Goal: Task Accomplishment & Management: Use online tool/utility

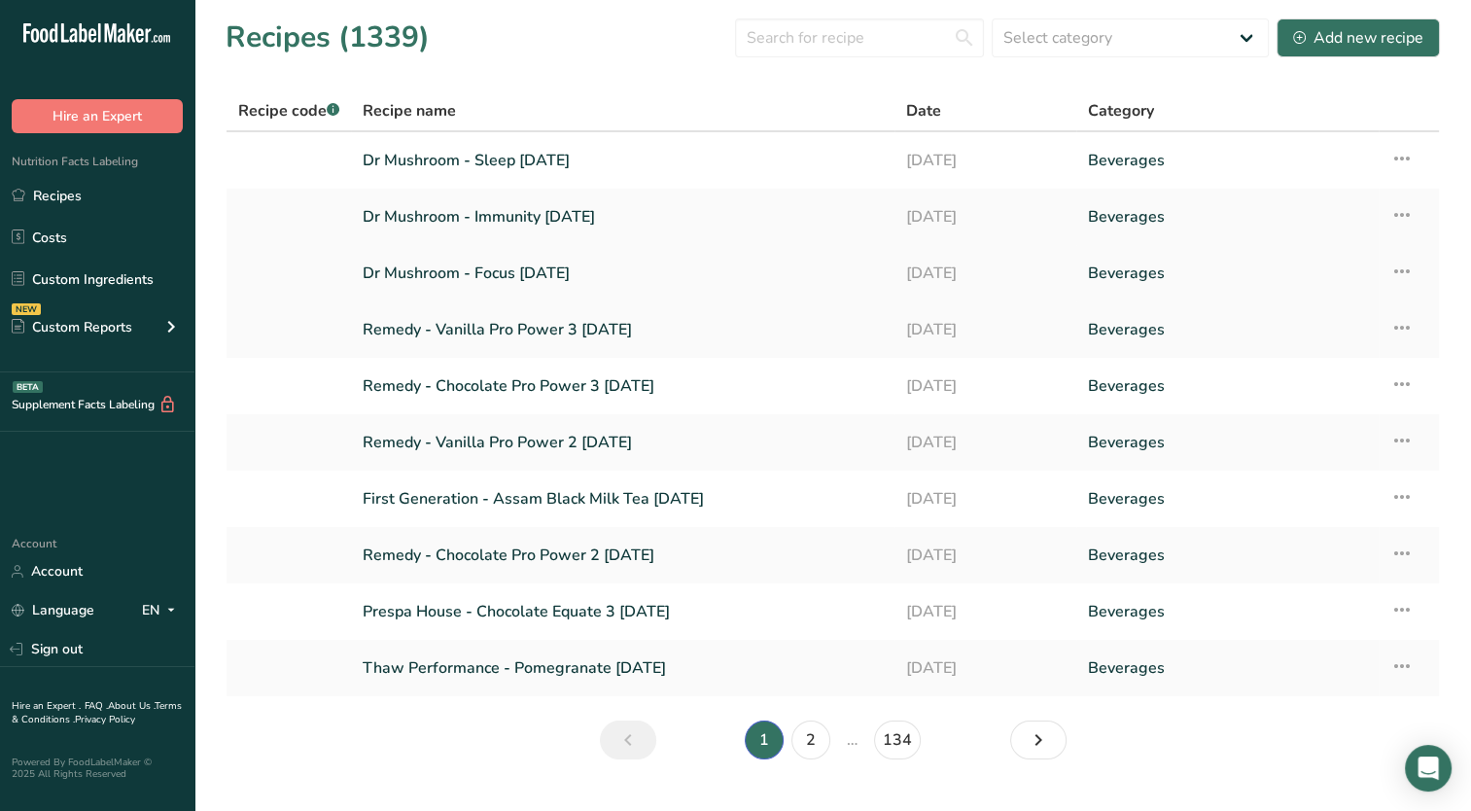
click at [498, 270] on link "Dr Mushroom - Focus [DATE]" at bounding box center [623, 273] width 520 height 41
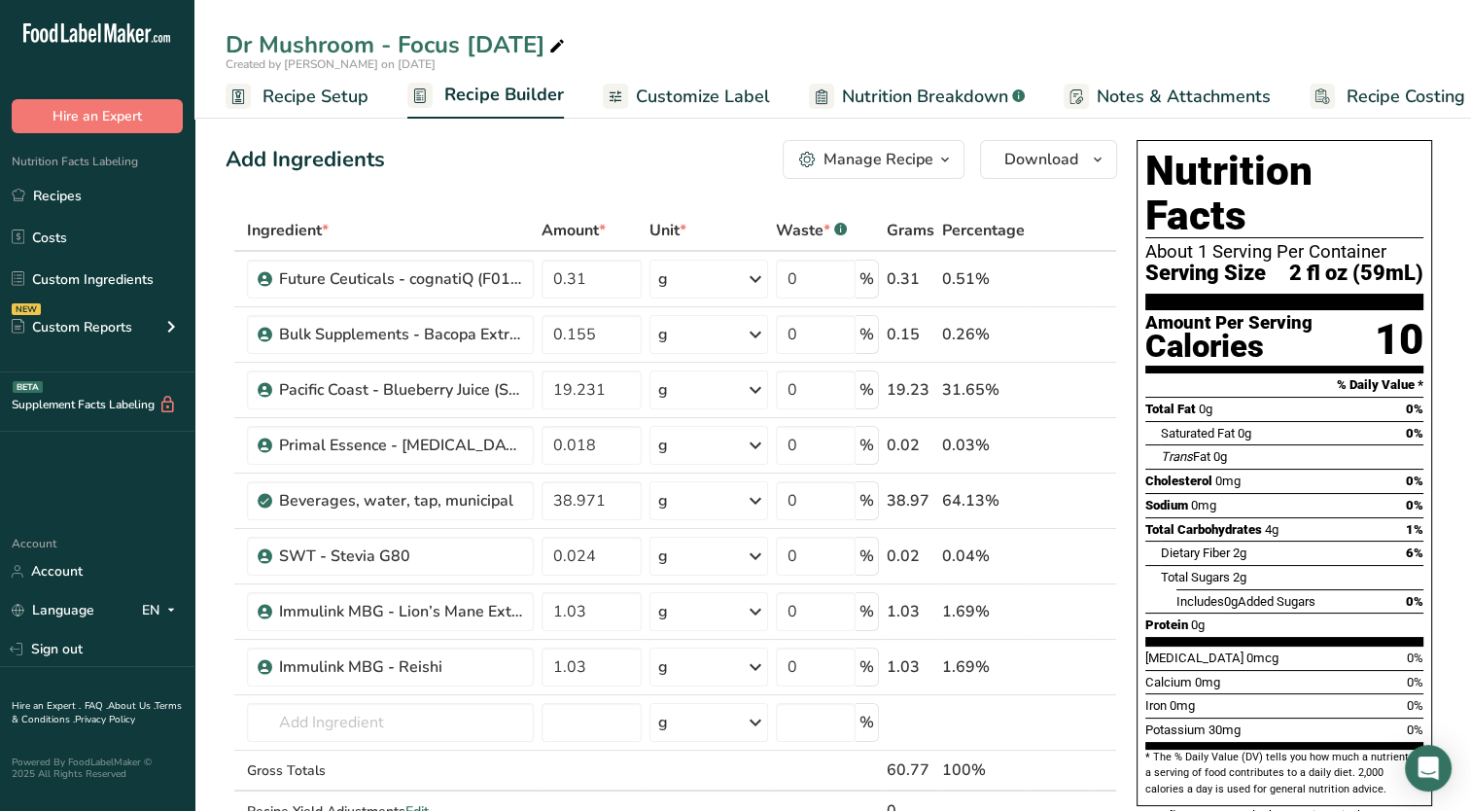
click at [279, 110] on link "Recipe Setup" at bounding box center [297, 97] width 143 height 44
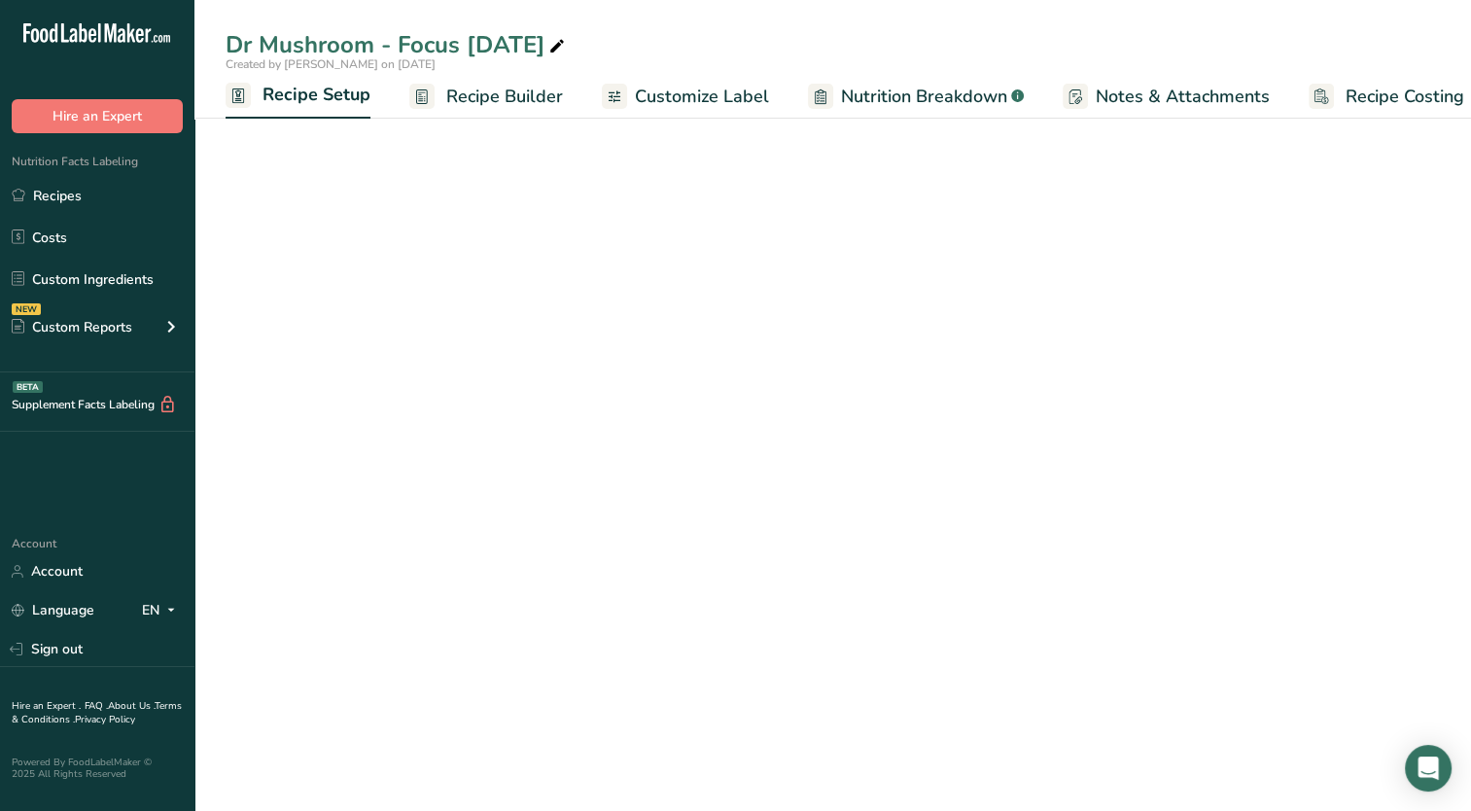
scroll to position [0, 7]
select select "22"
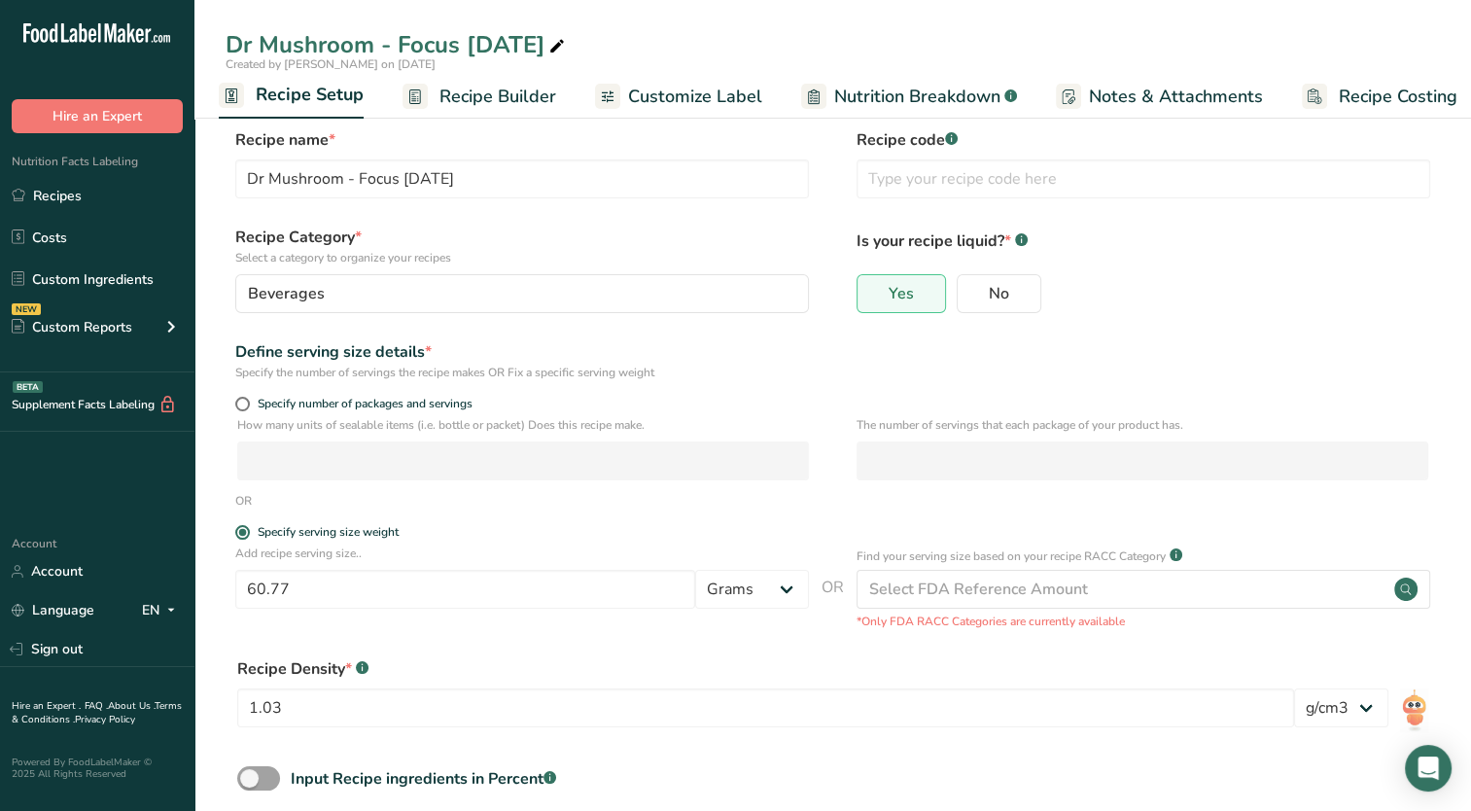
scroll to position [116, 0]
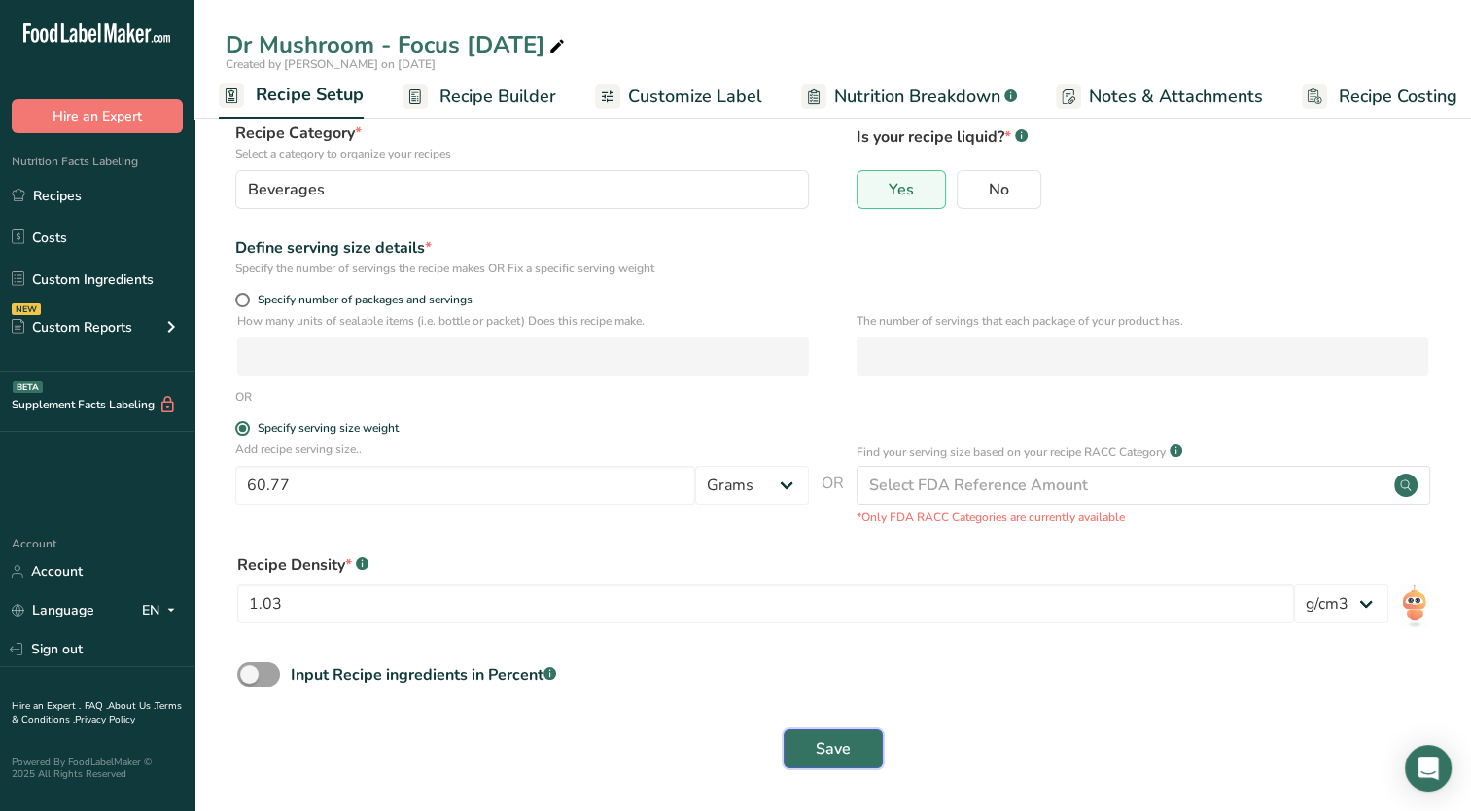
click at [812, 761] on button "Save" at bounding box center [833, 748] width 99 height 39
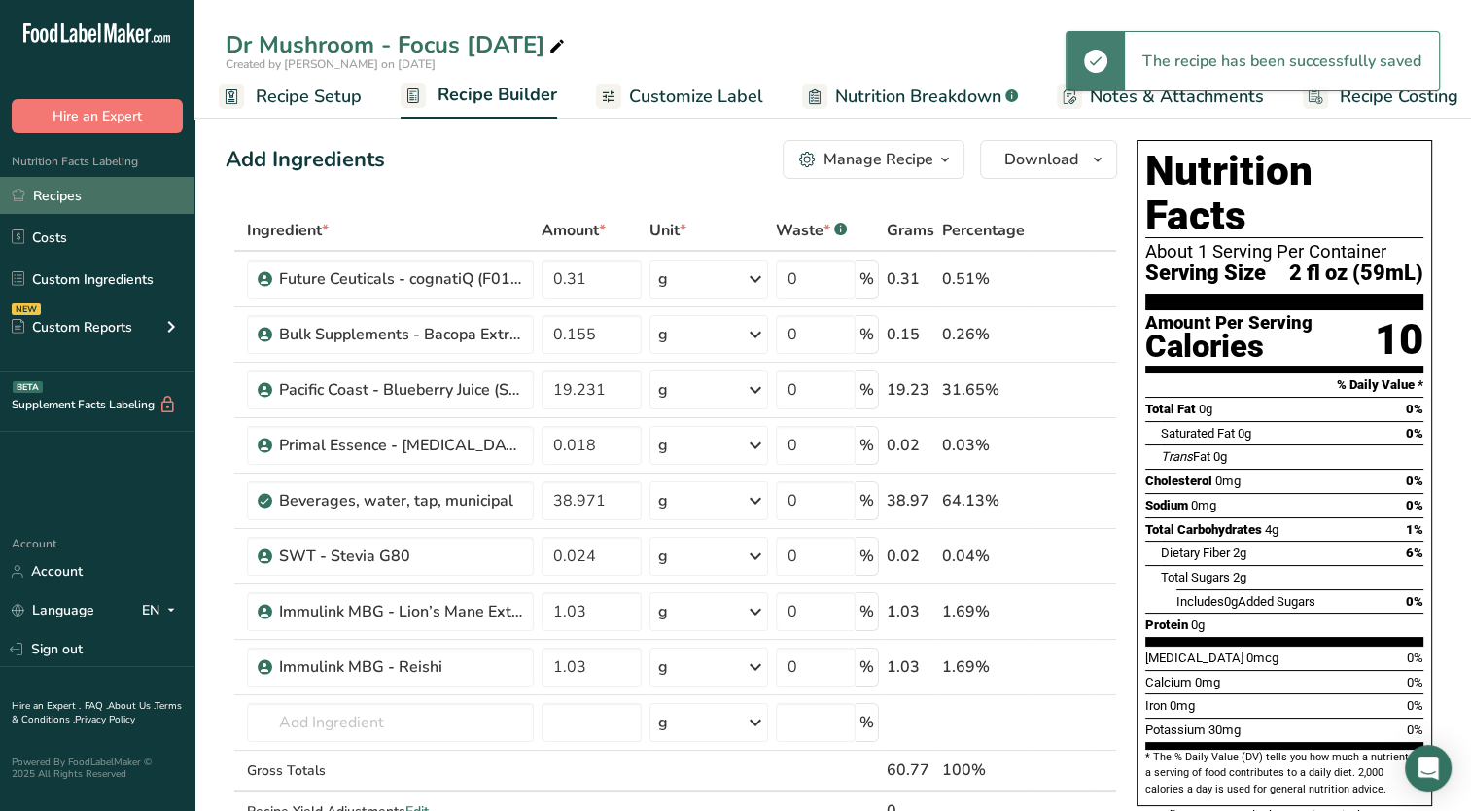
click at [36, 189] on link "Recipes" at bounding box center [97, 195] width 194 height 37
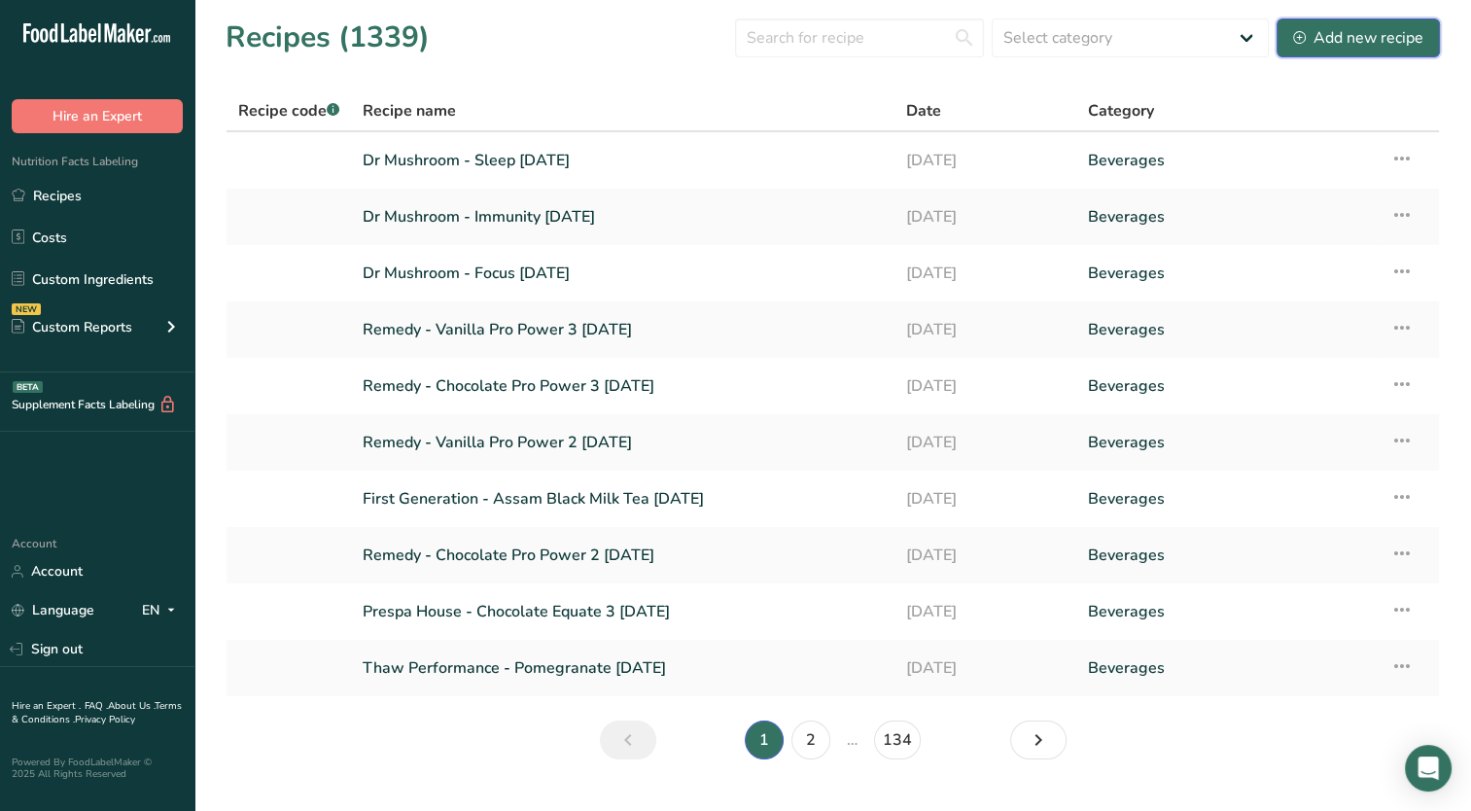
click at [1366, 41] on div "Add new recipe" at bounding box center [1358, 37] width 130 height 23
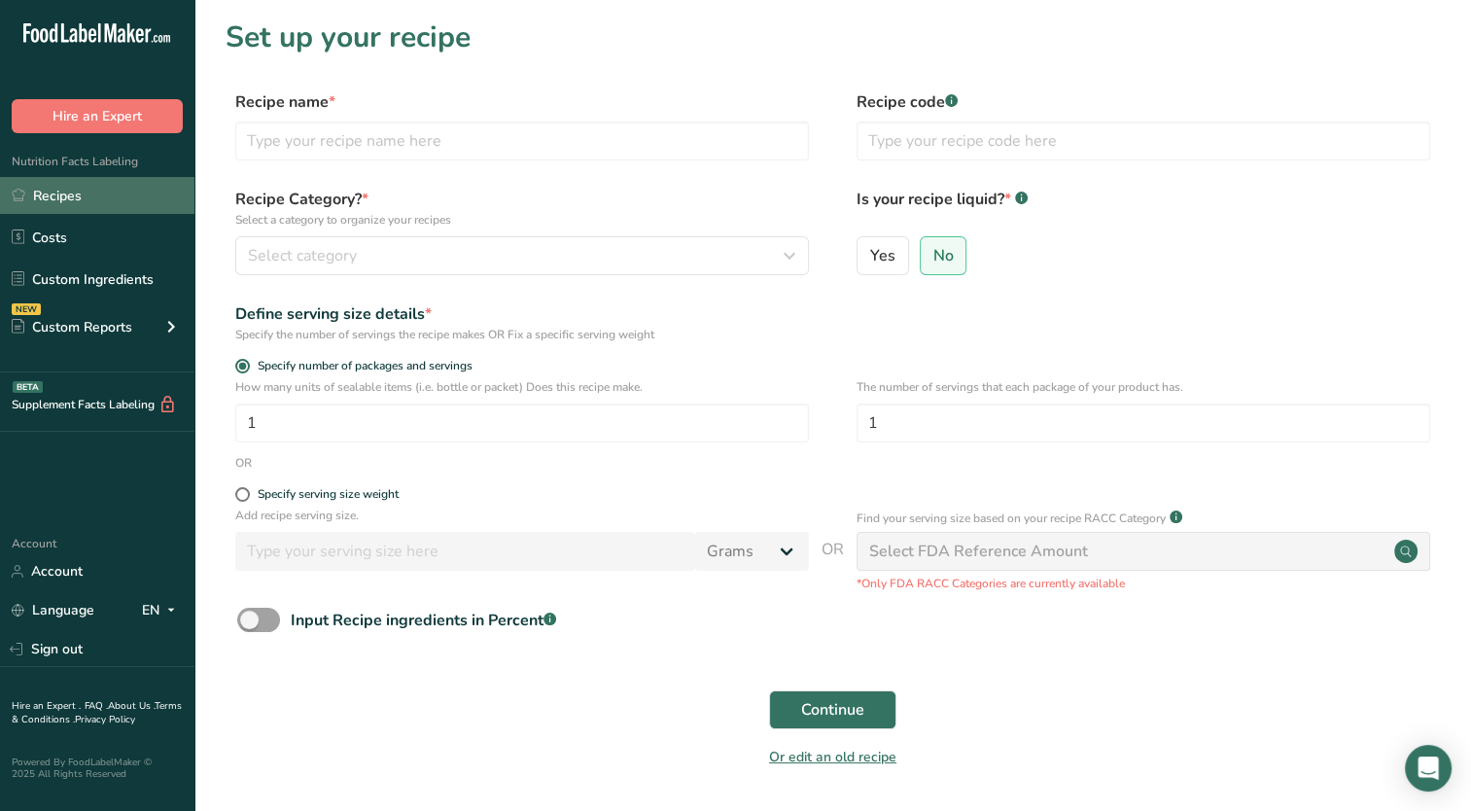
click at [73, 199] on link "Recipes" at bounding box center [97, 195] width 194 height 37
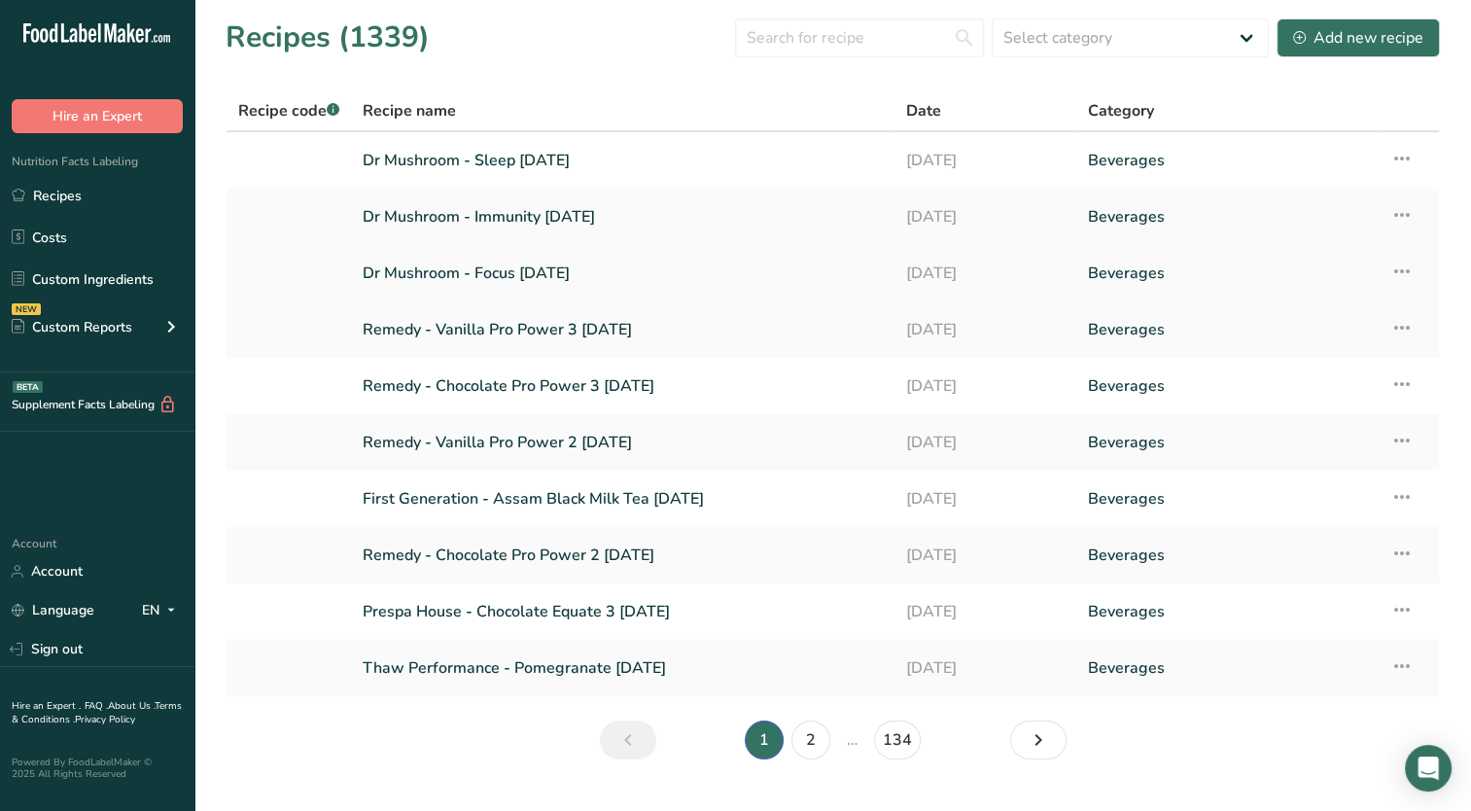
click at [531, 272] on link "Dr Mushroom - Focus [DATE]" at bounding box center [623, 273] width 520 height 41
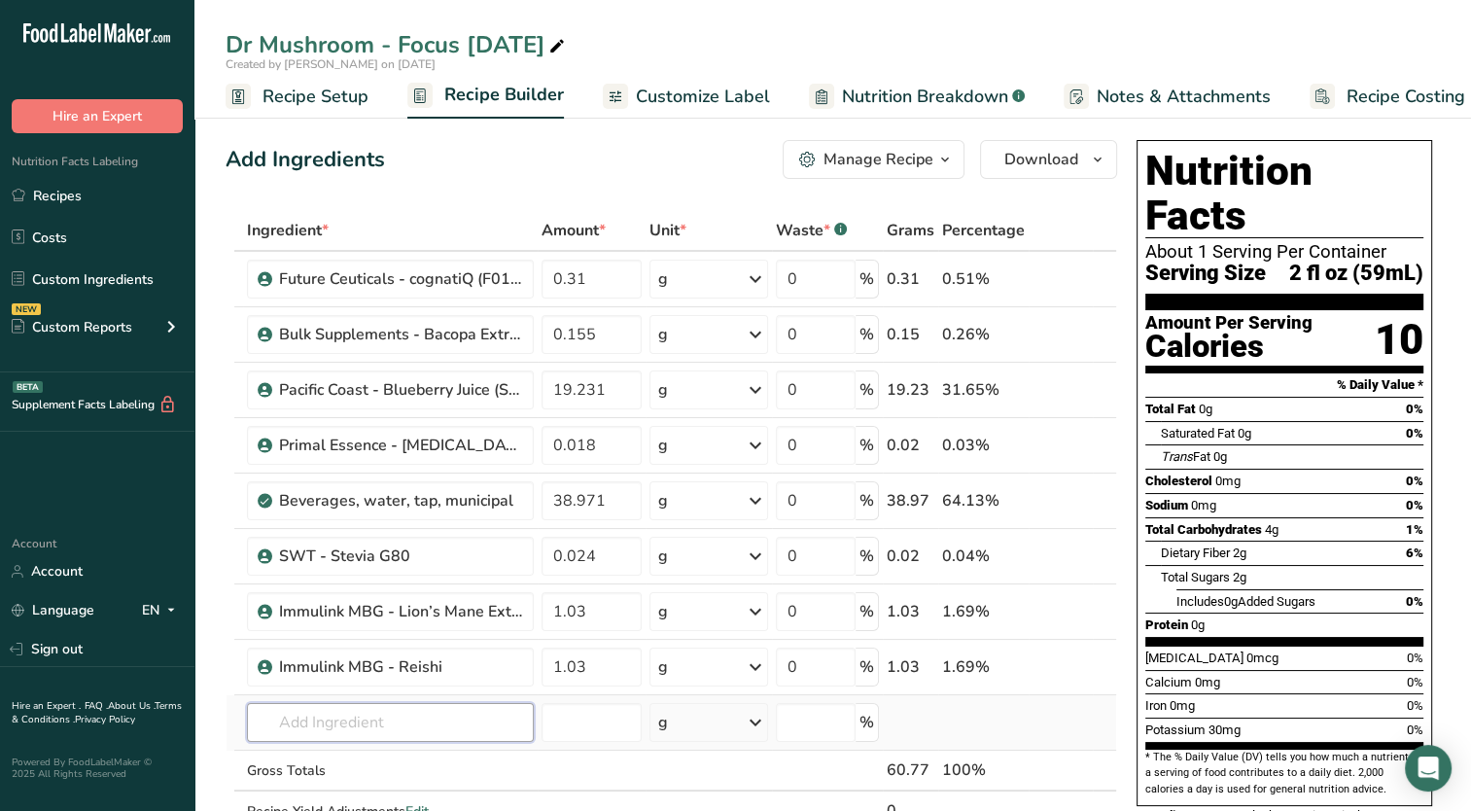
drag, startPoint x: 421, startPoint y: 731, endPoint x: 430, endPoint y: 722, distance: 12.4
click at [423, 730] on input "text" at bounding box center [390, 722] width 287 height 39
click at [685, 112] on link "Customize Label" at bounding box center [686, 97] width 167 height 44
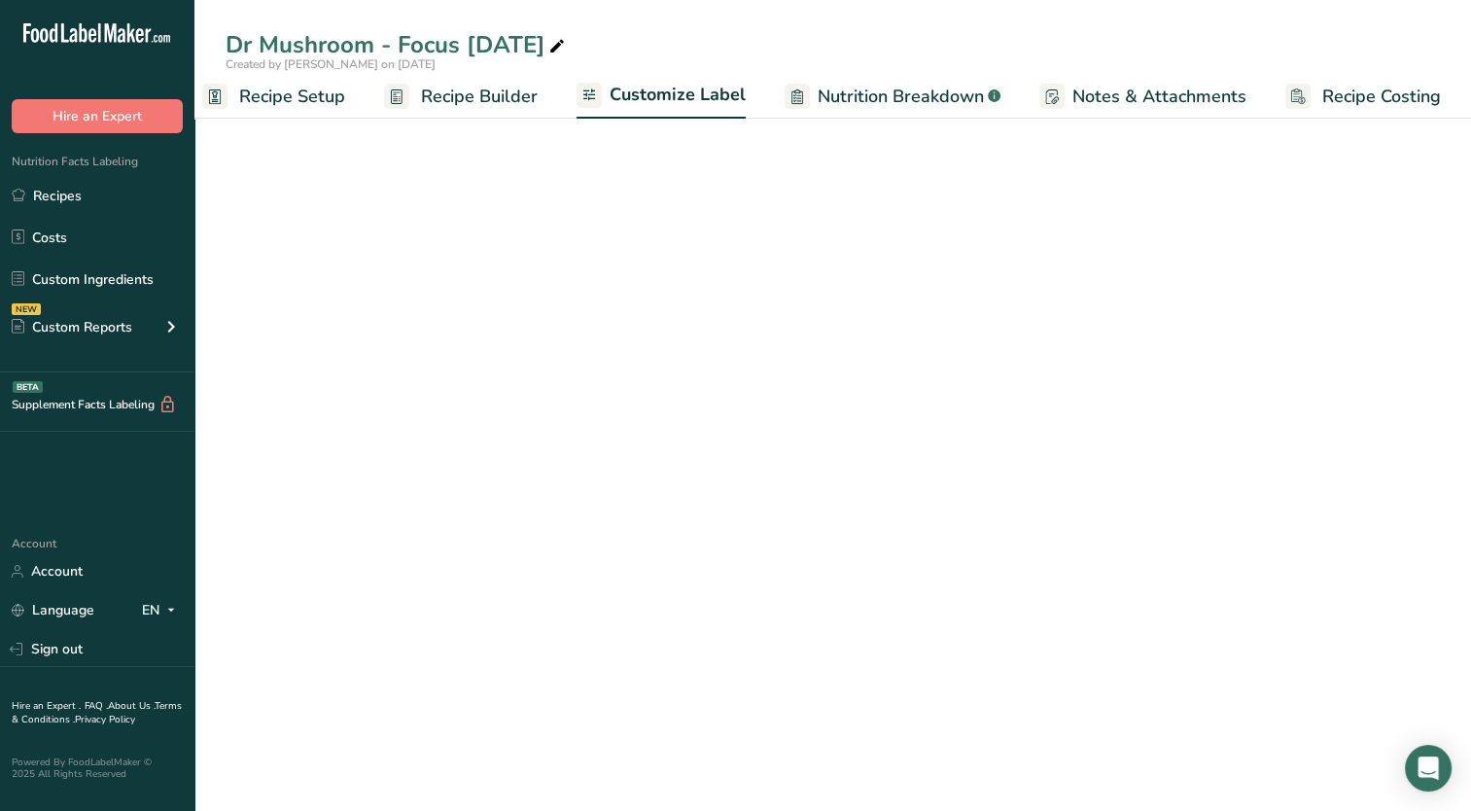
scroll to position [0, 24]
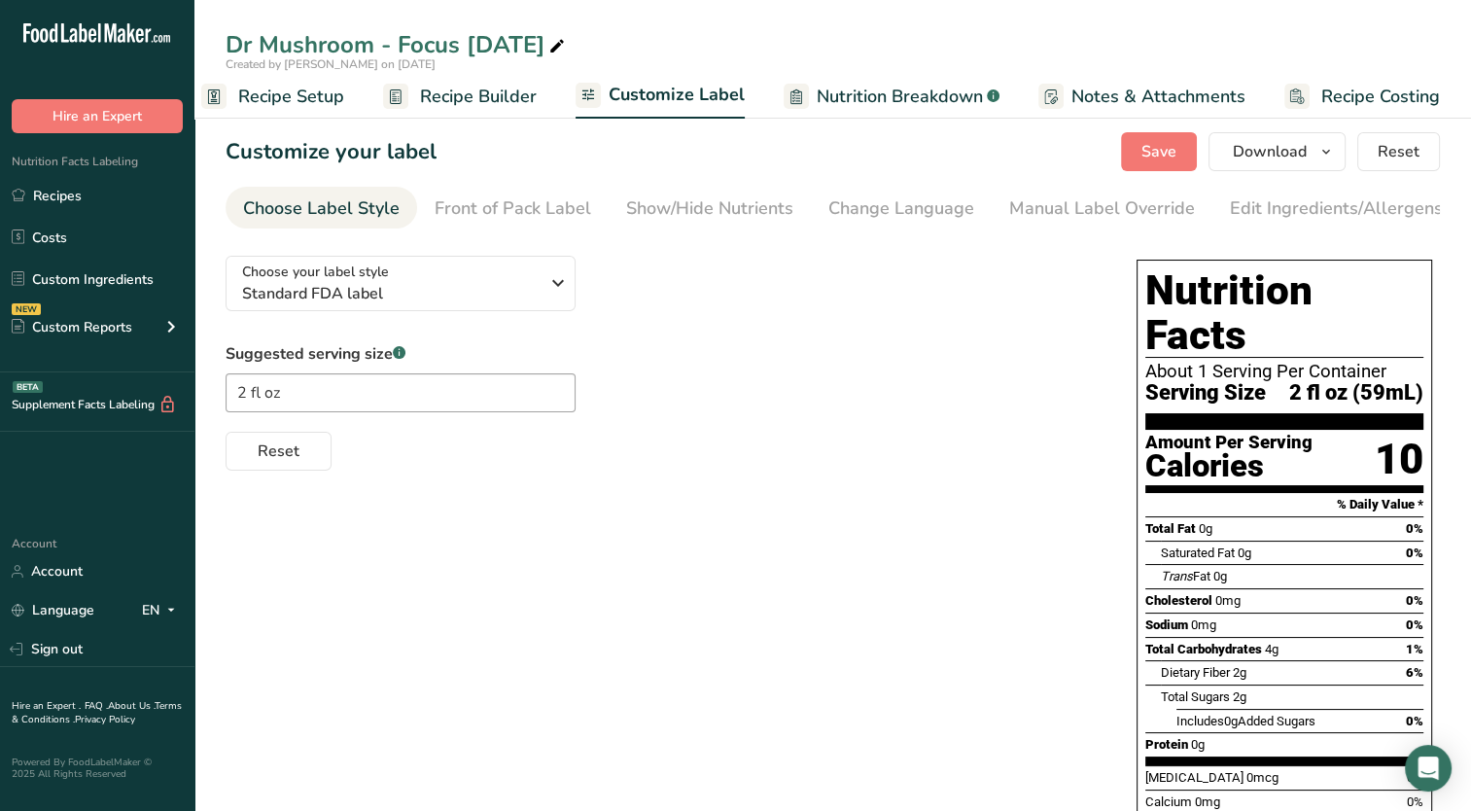
click at [900, 99] on span "Nutrition Breakdown" at bounding box center [900, 97] width 166 height 26
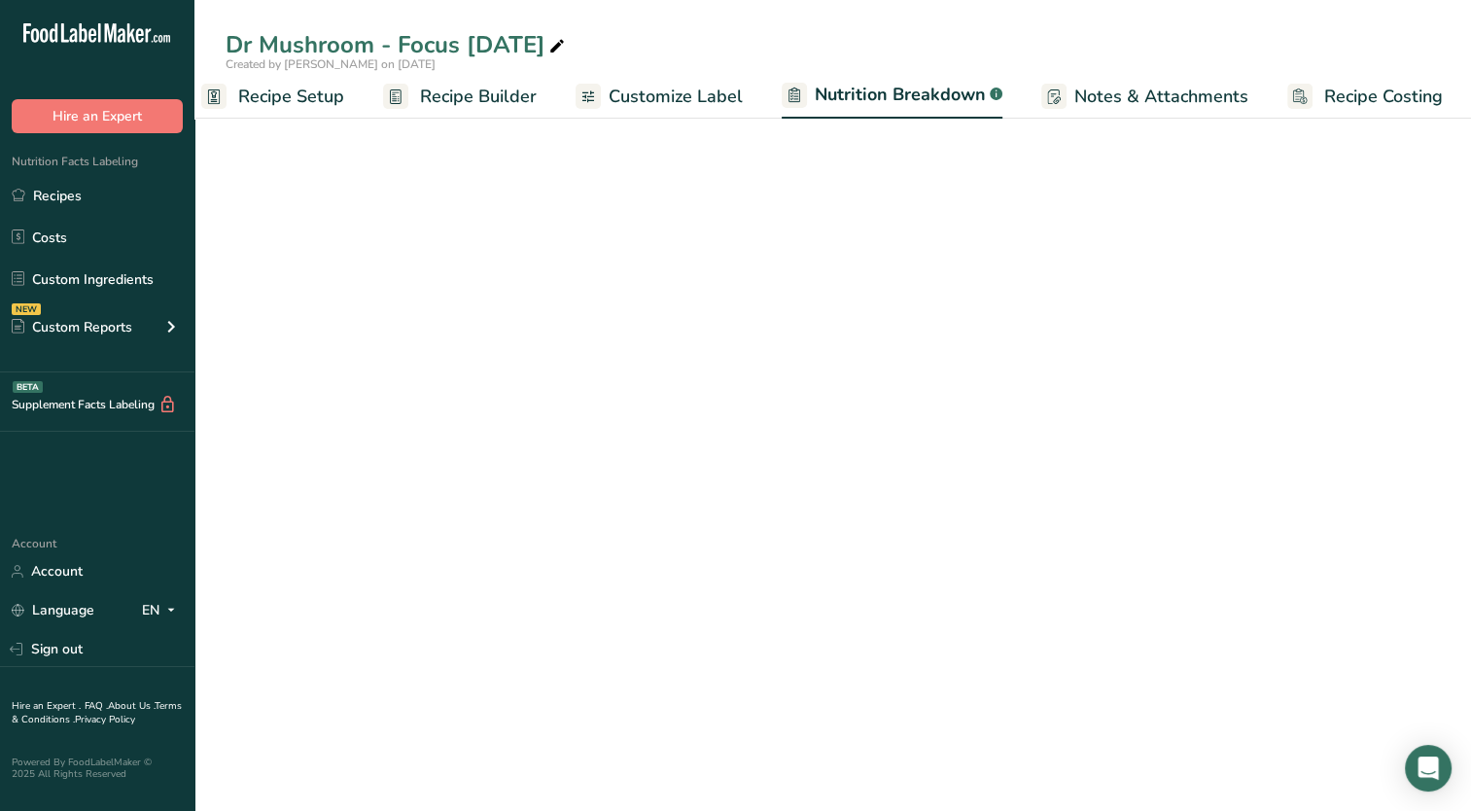
scroll to position [0, 26]
select select "Calories"
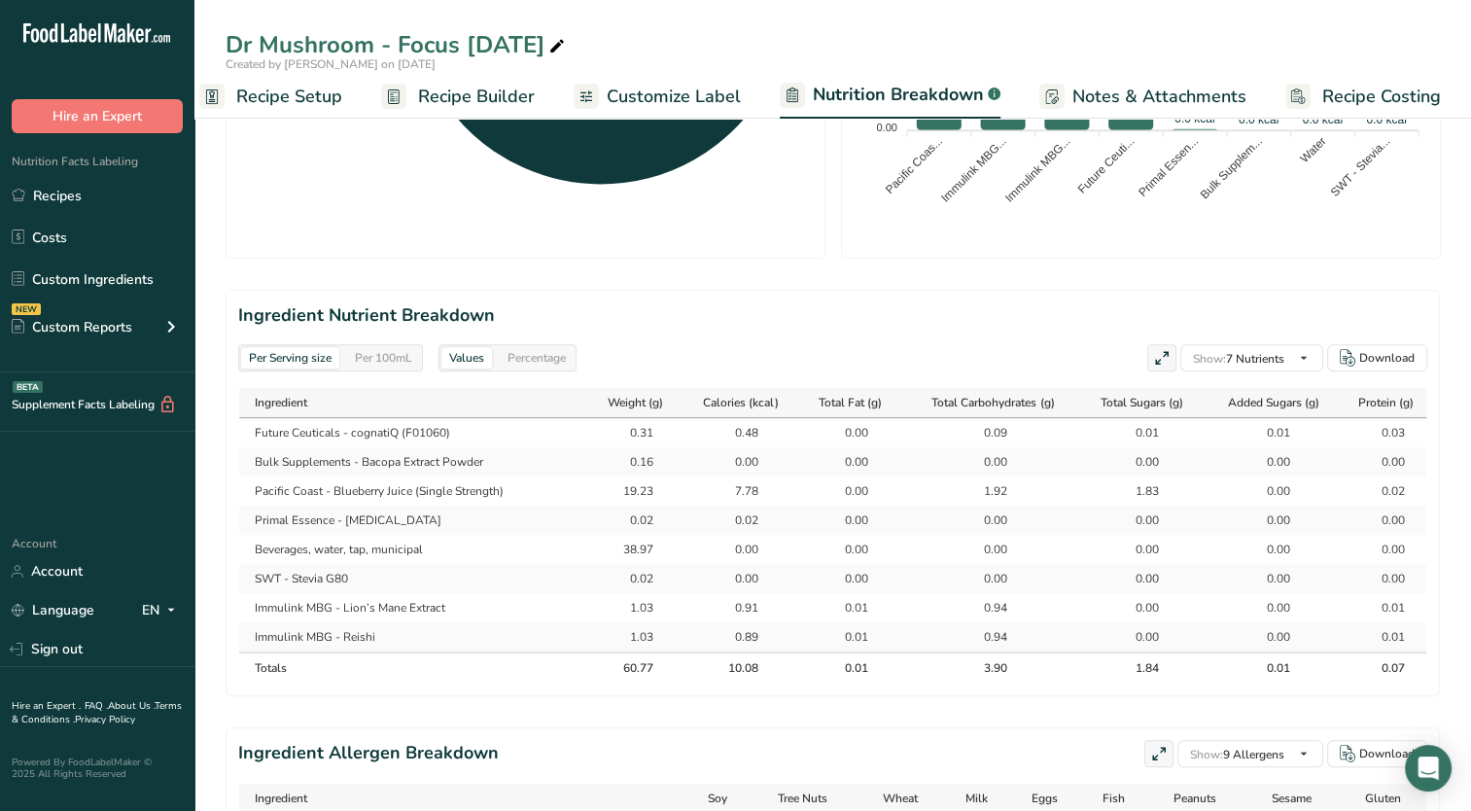
scroll to position [681, 0]
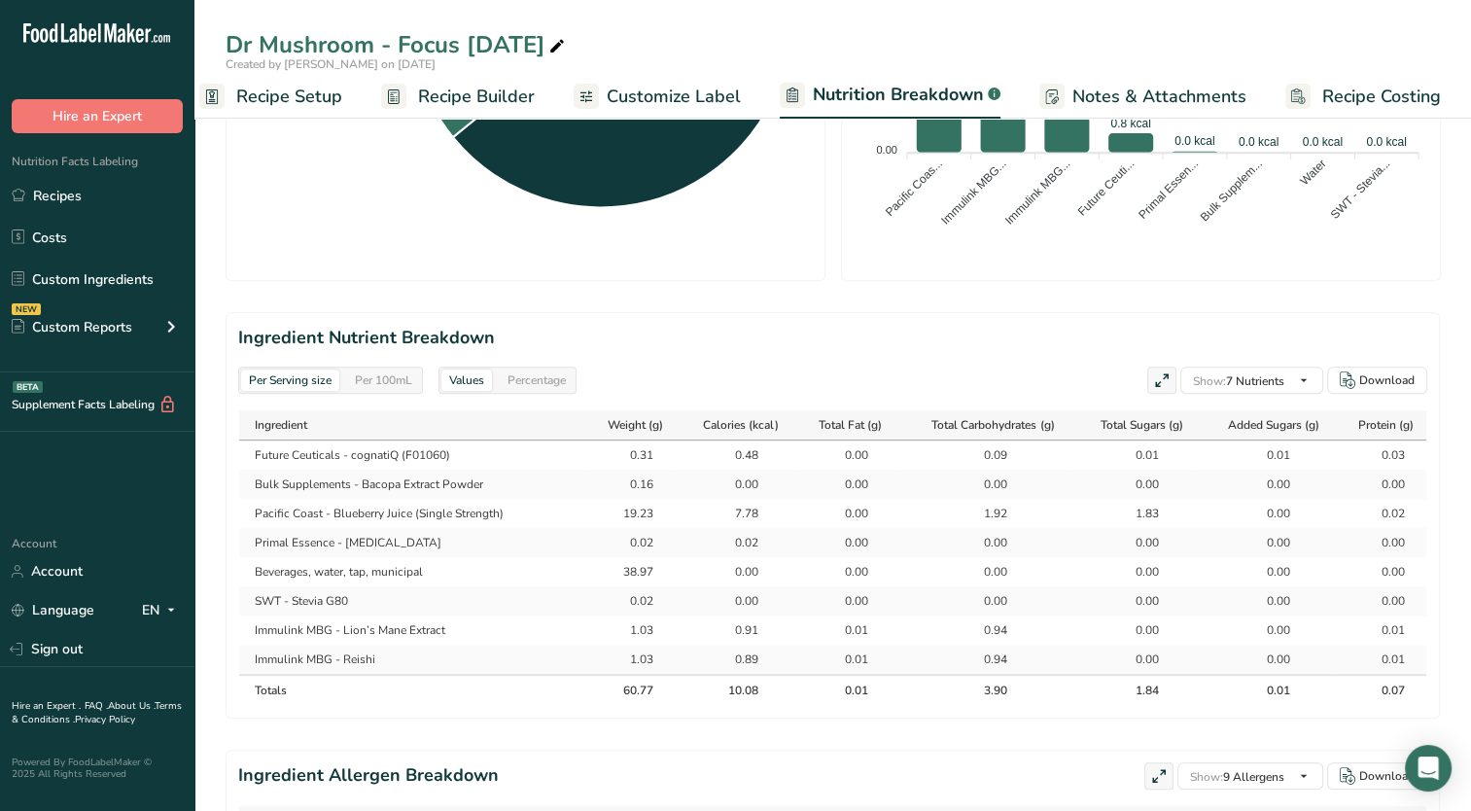
drag, startPoint x: 1157, startPoint y: 513, endPoint x: 1128, endPoint y: 511, distance: 29.2
click at [1128, 511] on div "1.83" at bounding box center [1134, 514] width 109 height 18
drag, startPoint x: 1128, startPoint y: 511, endPoint x: 939, endPoint y: 369, distance: 236.1
click at [935, 369] on div "Per Serving size Per 100mL Values Percentage Show: 7 Nutrients All Nutrients St…" at bounding box center [832, 380] width 1189 height 27
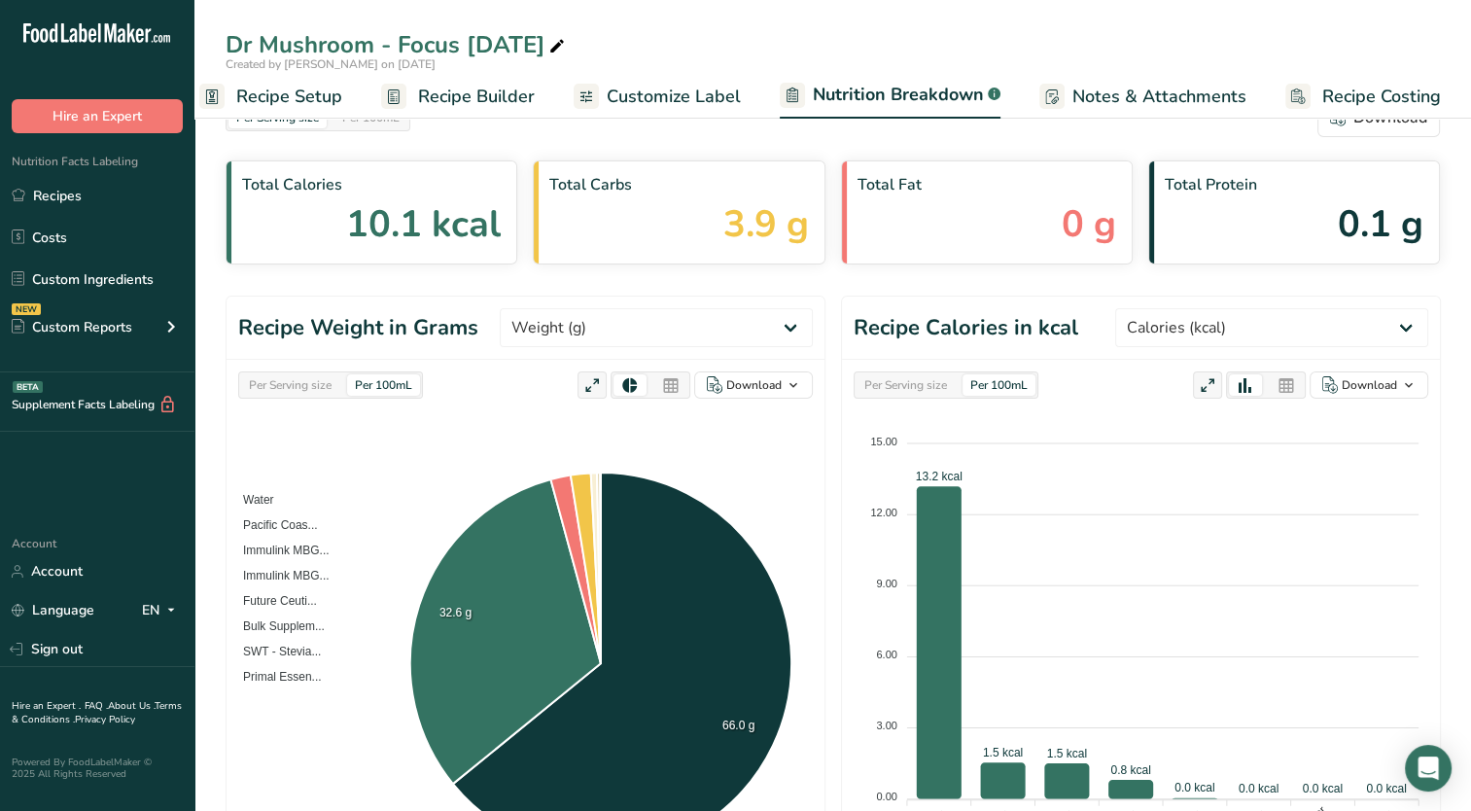
scroll to position [0, 0]
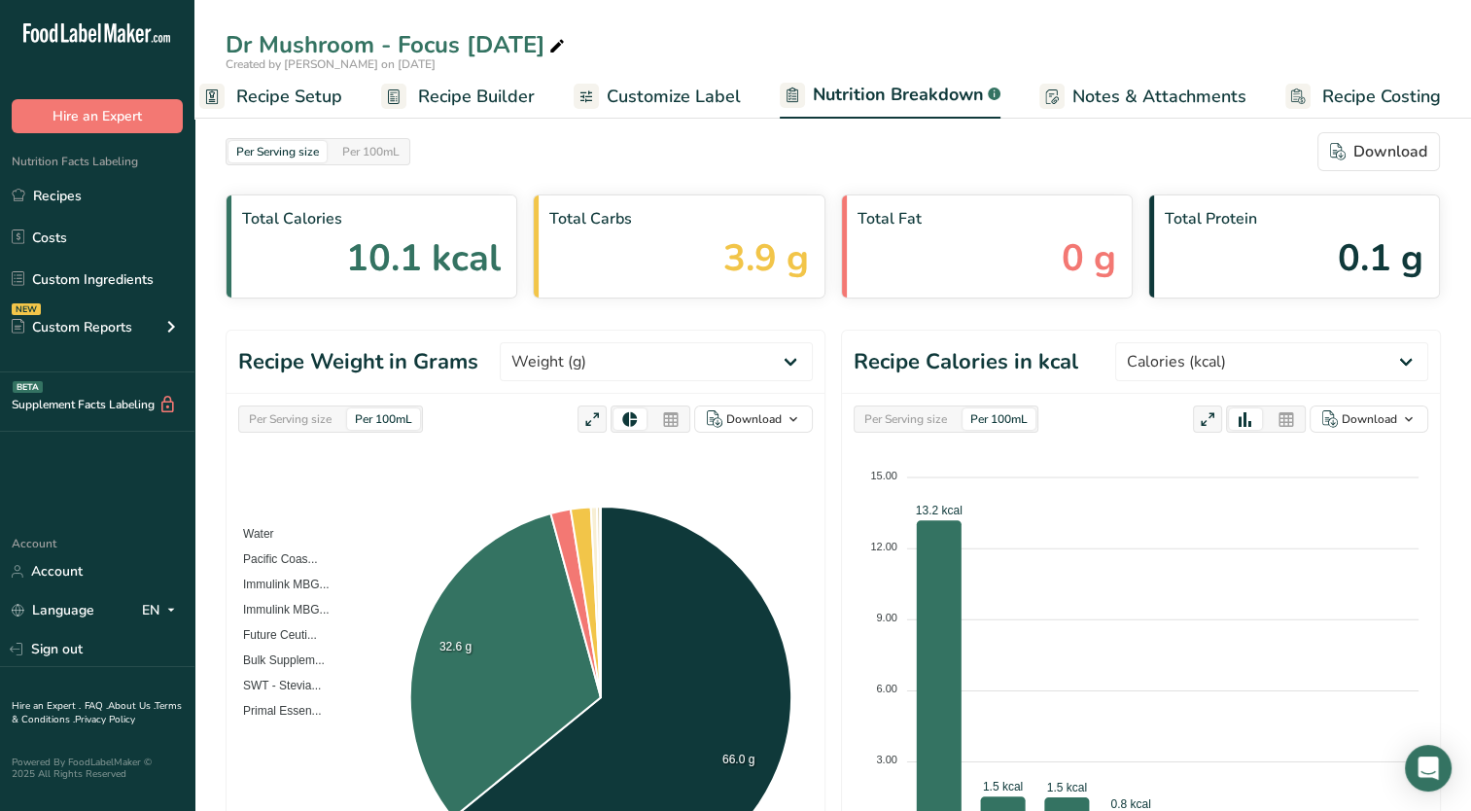
click at [311, 94] on span "Recipe Setup" at bounding box center [289, 97] width 106 height 26
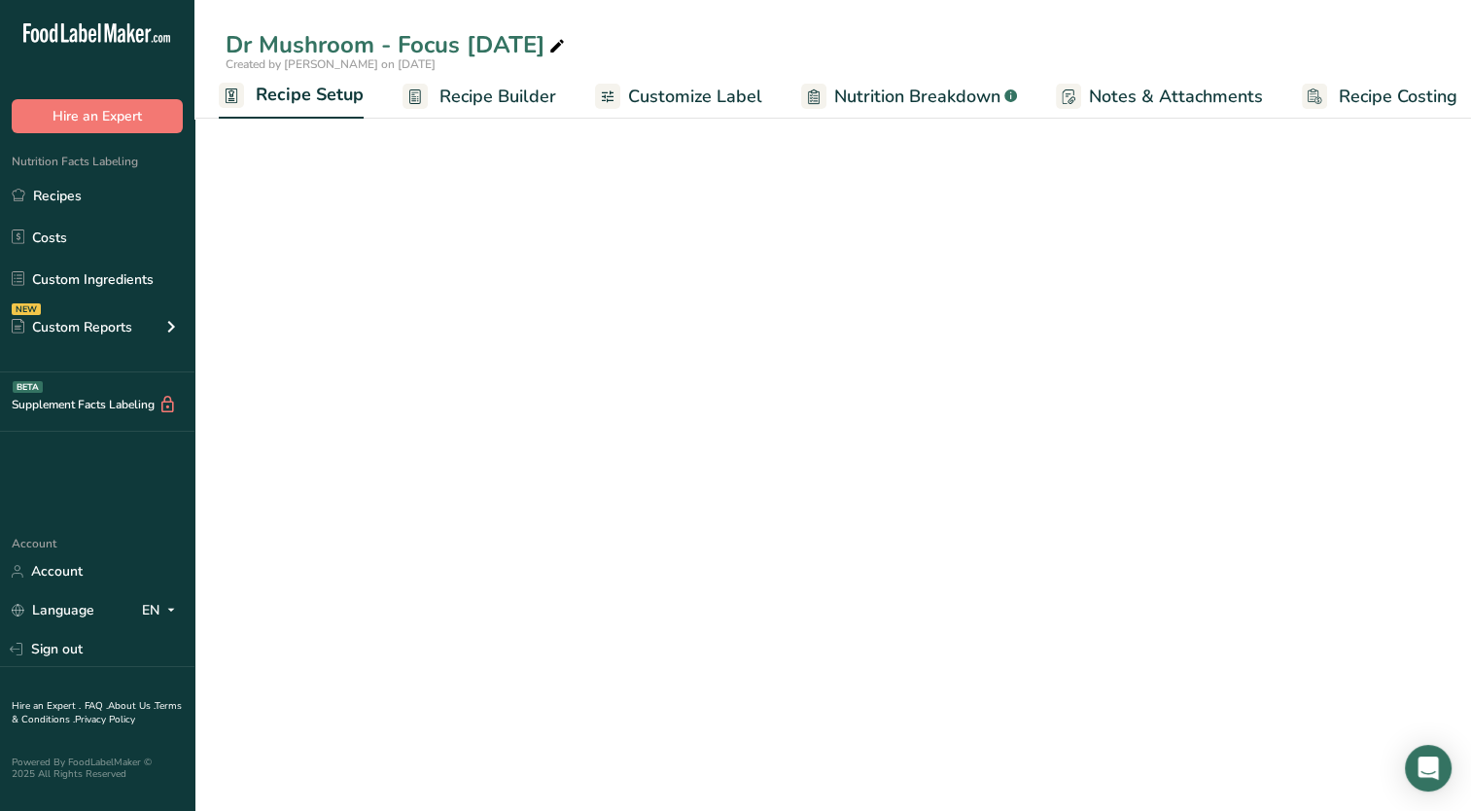
select select "22"
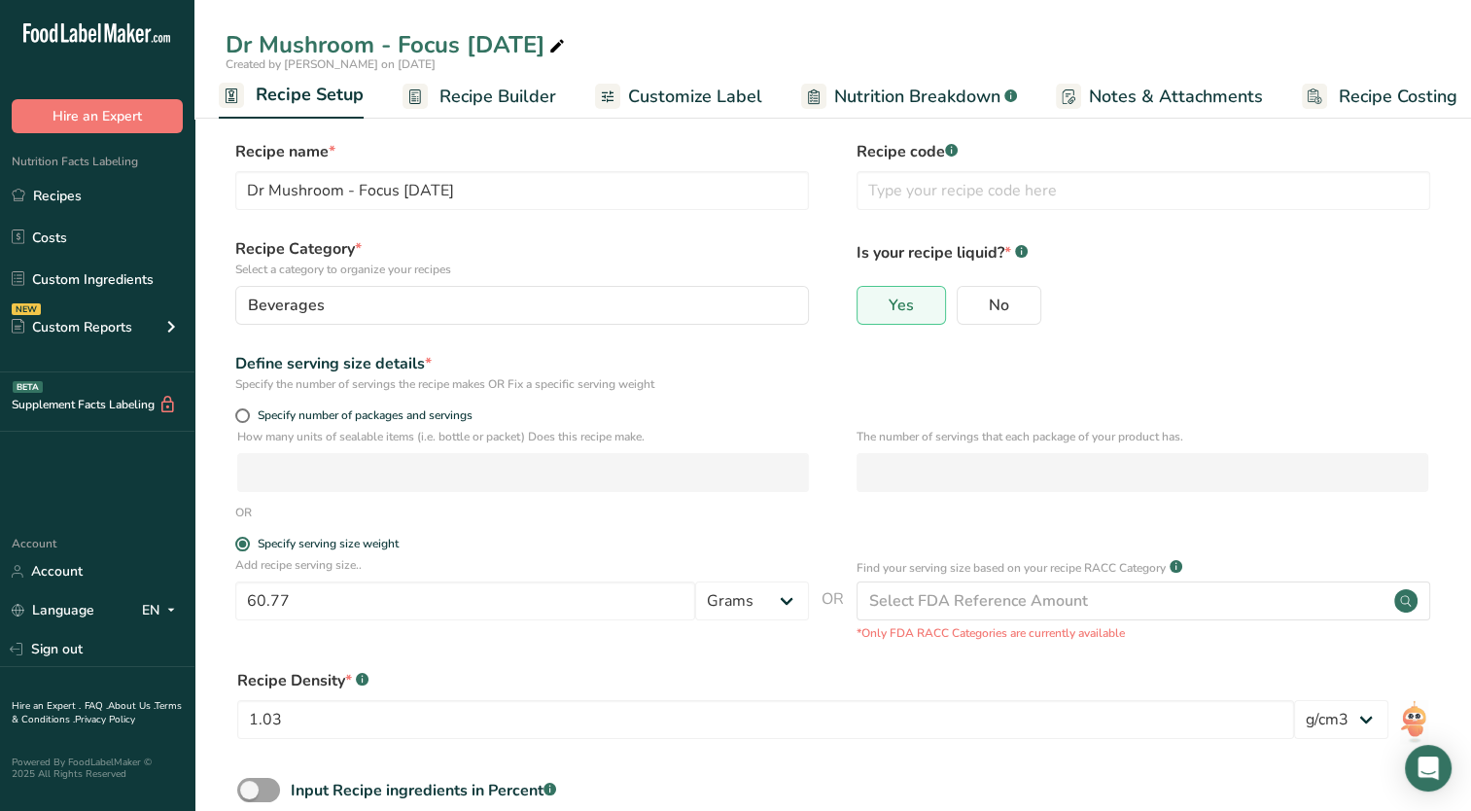
click at [491, 94] on span "Recipe Builder" at bounding box center [497, 97] width 117 height 26
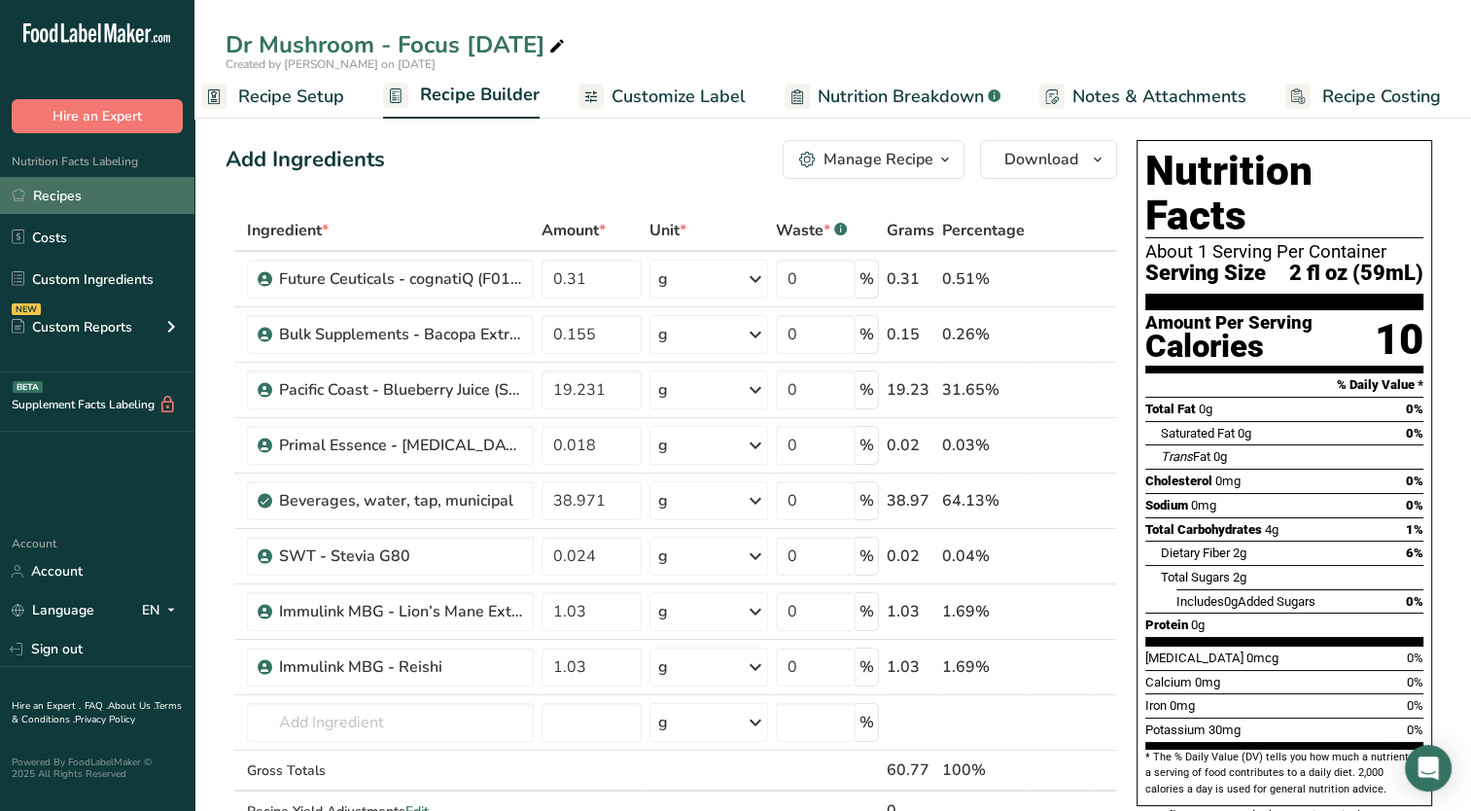
click at [53, 193] on link "Recipes" at bounding box center [97, 195] width 194 height 37
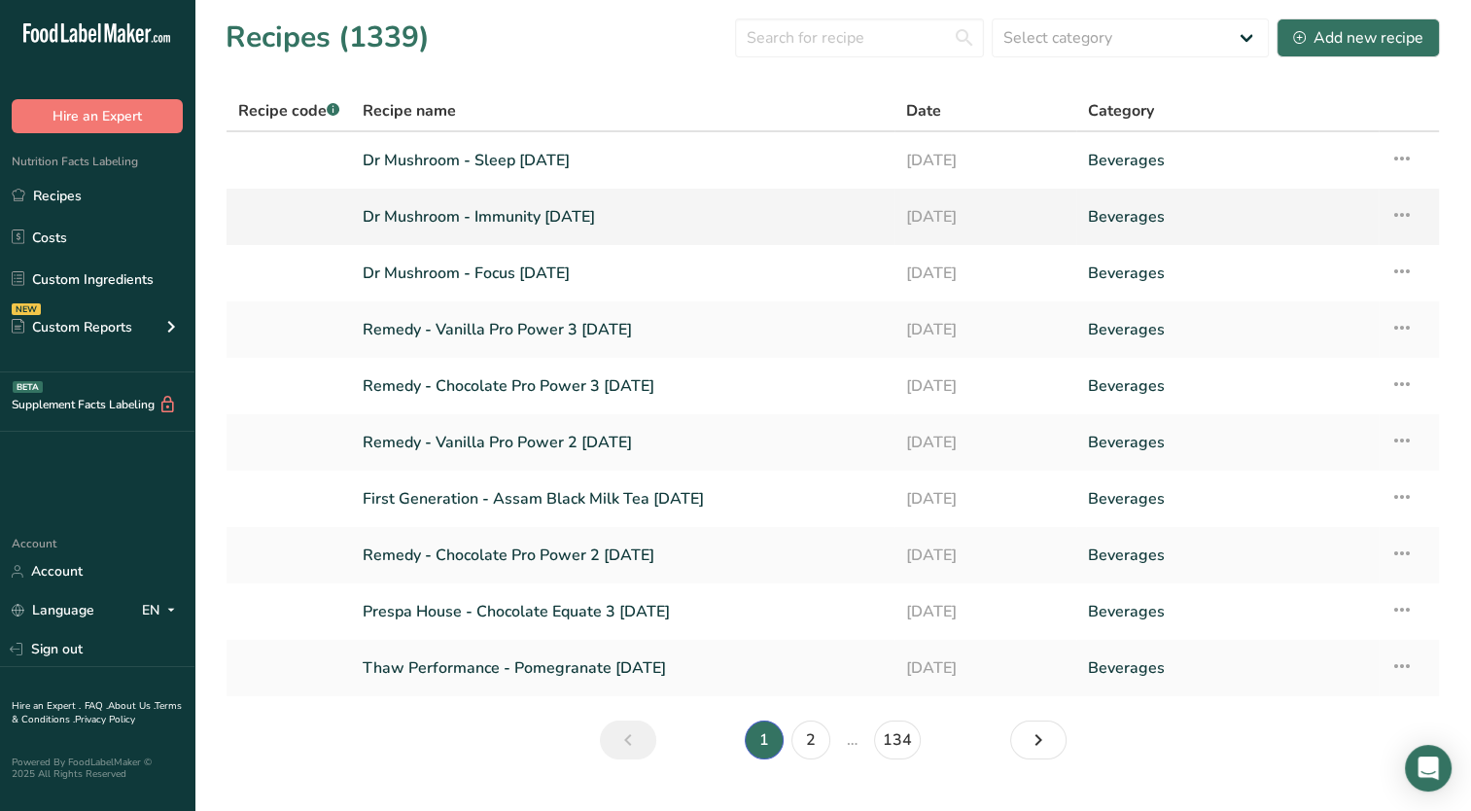
click at [613, 228] on link "Dr Mushroom - Immunity [DATE]" at bounding box center [623, 216] width 520 height 41
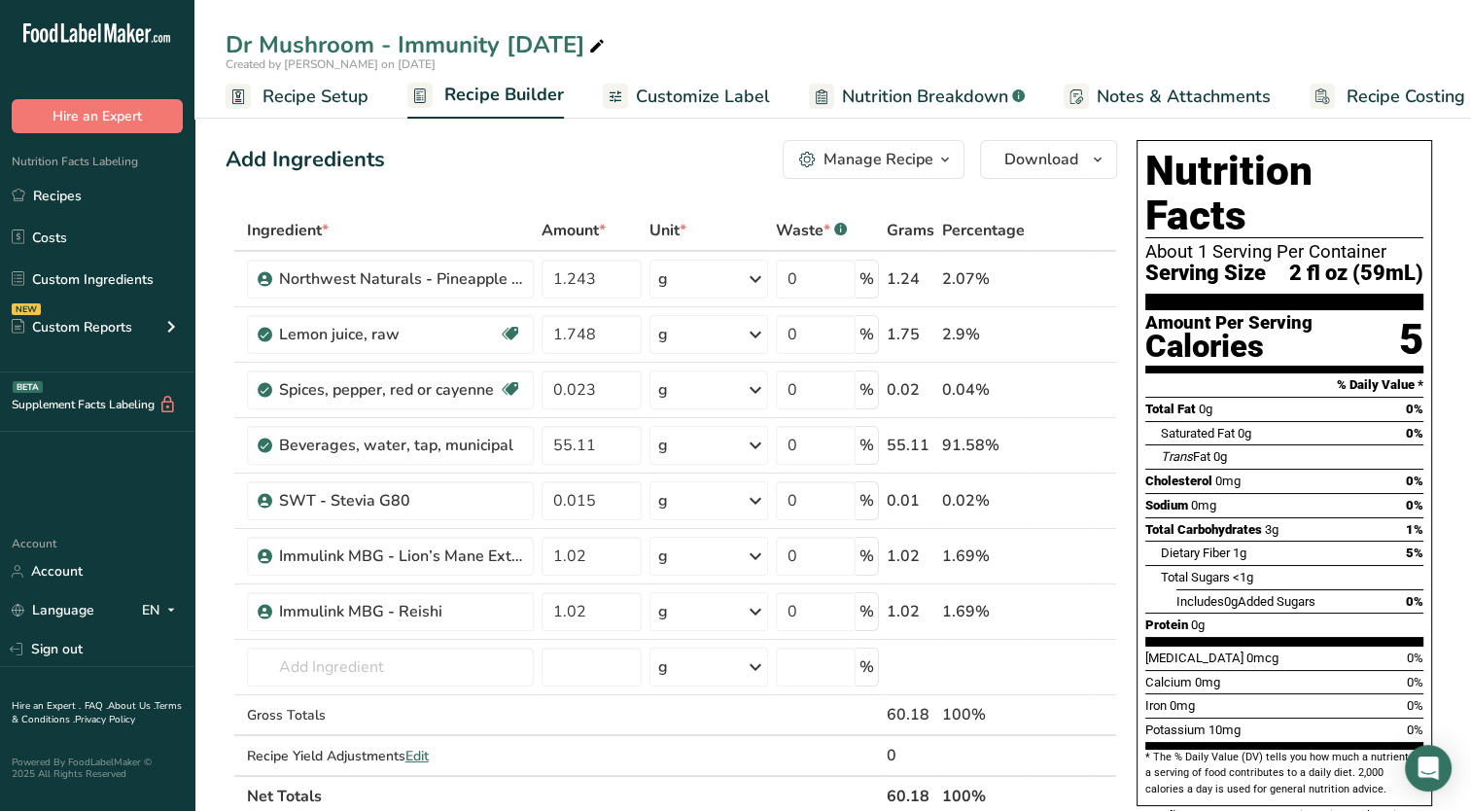
drag, startPoint x: 1217, startPoint y: 520, endPoint x: 1284, endPoint y: 515, distance: 67.3
click at [1284, 515] on section "Total Fat 0g 0% Saturated Fat 0g 0% Trans Fat 0g [MEDICAL_DATA] 0mg 0% Sodium 0…" at bounding box center [1284, 521] width 278 height 249
click at [40, 202] on link "Recipes" at bounding box center [97, 195] width 194 height 37
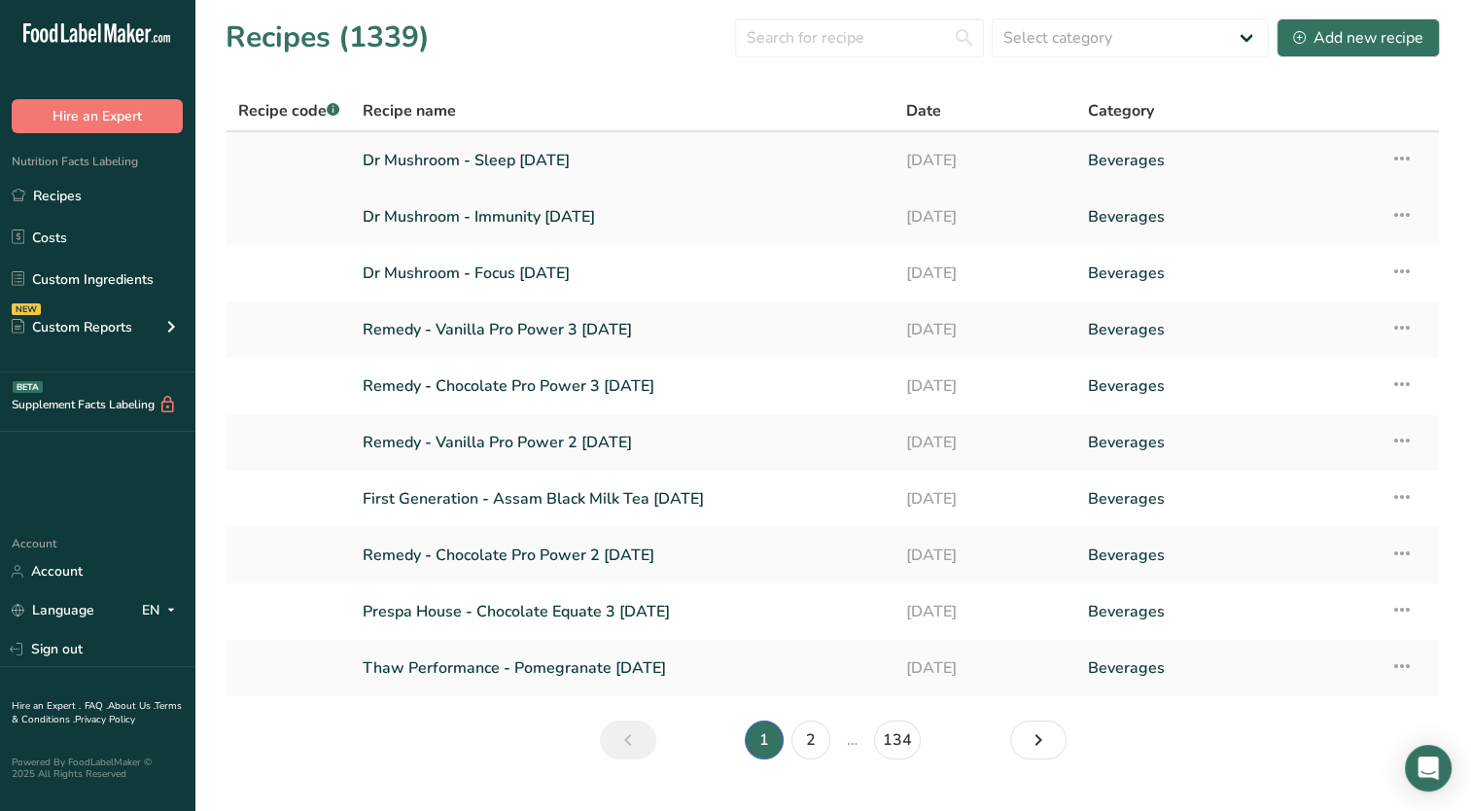
click at [438, 154] on link "Dr Mushroom - Sleep [DATE]" at bounding box center [623, 160] width 520 height 41
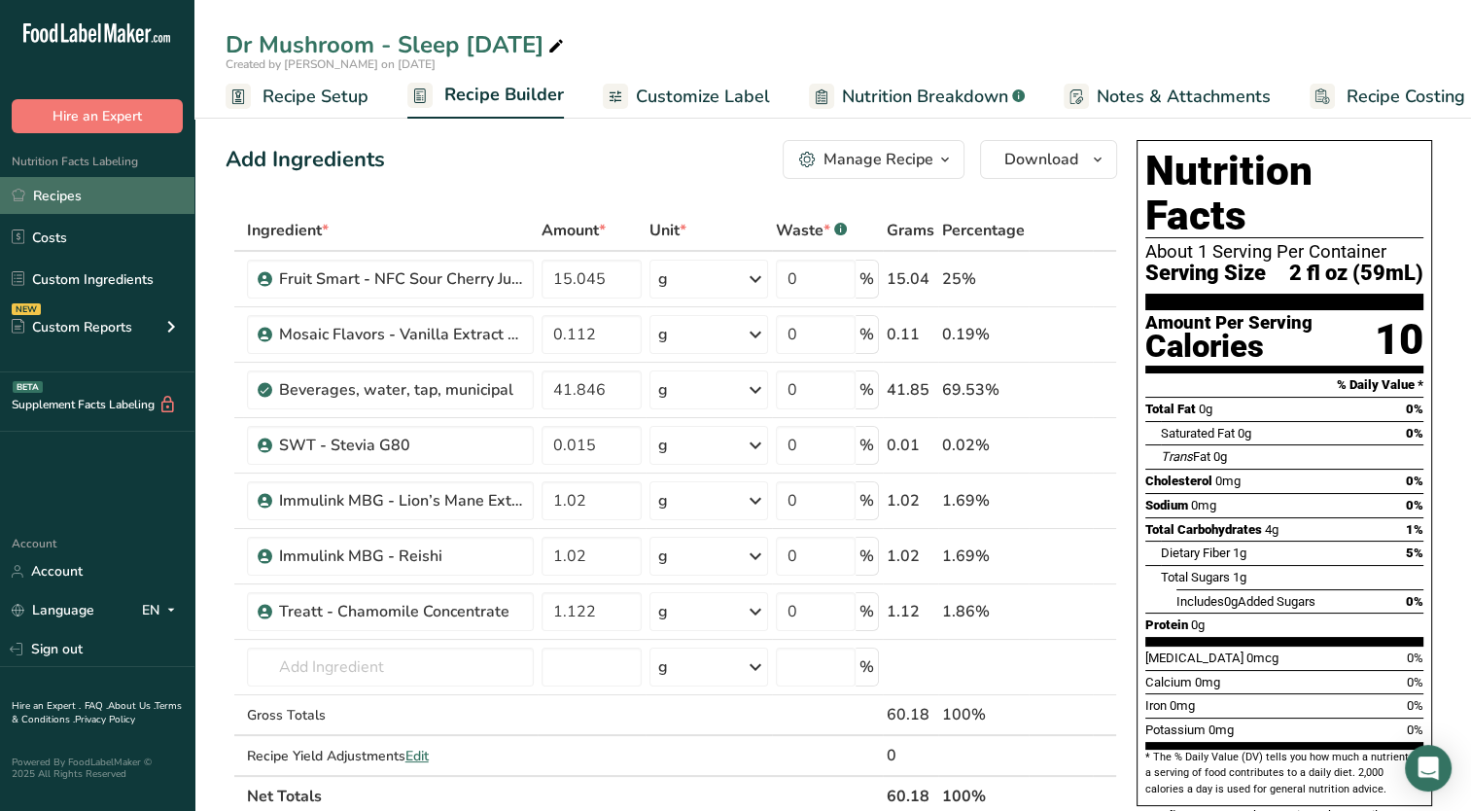
click at [87, 204] on link "Recipes" at bounding box center [97, 195] width 194 height 37
